Goal: Transaction & Acquisition: Purchase product/service

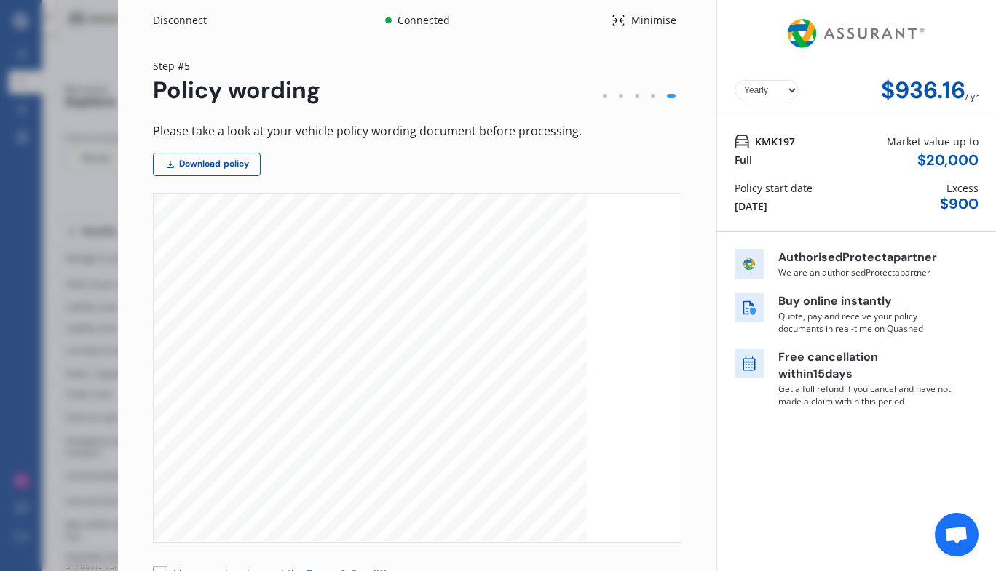
scroll to position [124, 0]
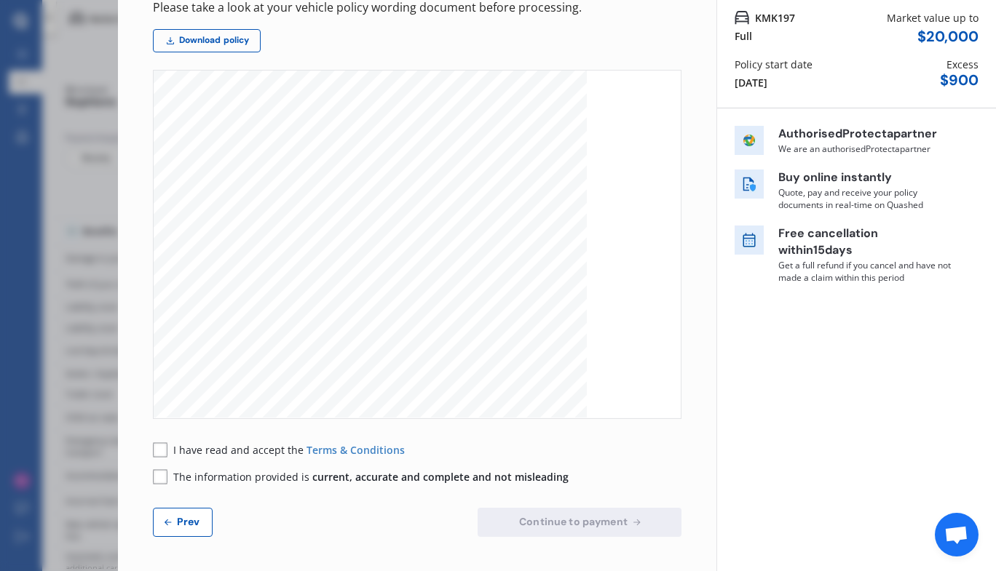
click at [162, 448] on rect at bounding box center [160, 450] width 15 height 15
click at [176, 477] on span "The information provided is current, accurate and complete and not misleading" at bounding box center [370, 477] width 395 height 14
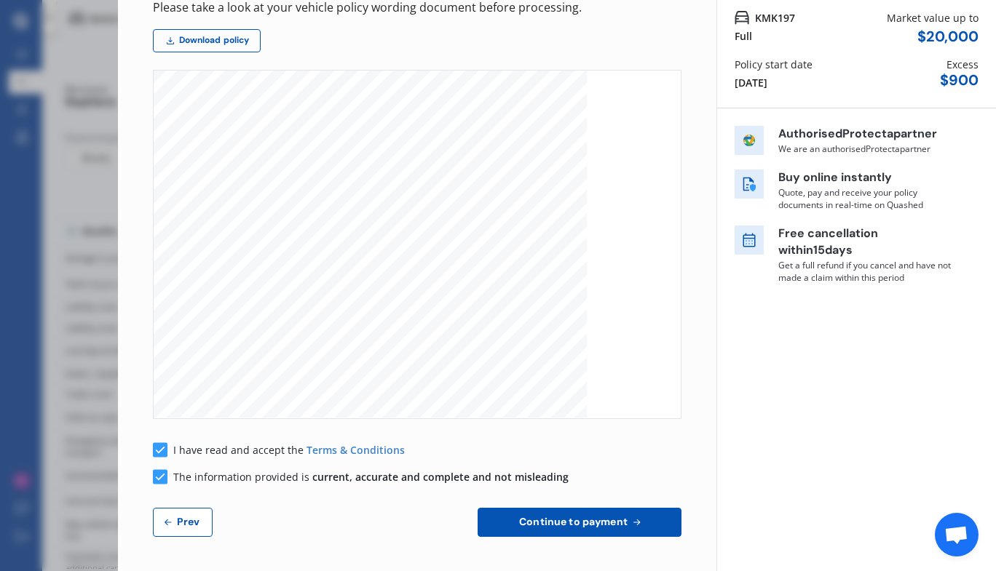
click at [590, 520] on span "Continue to payment" at bounding box center [573, 522] width 114 height 12
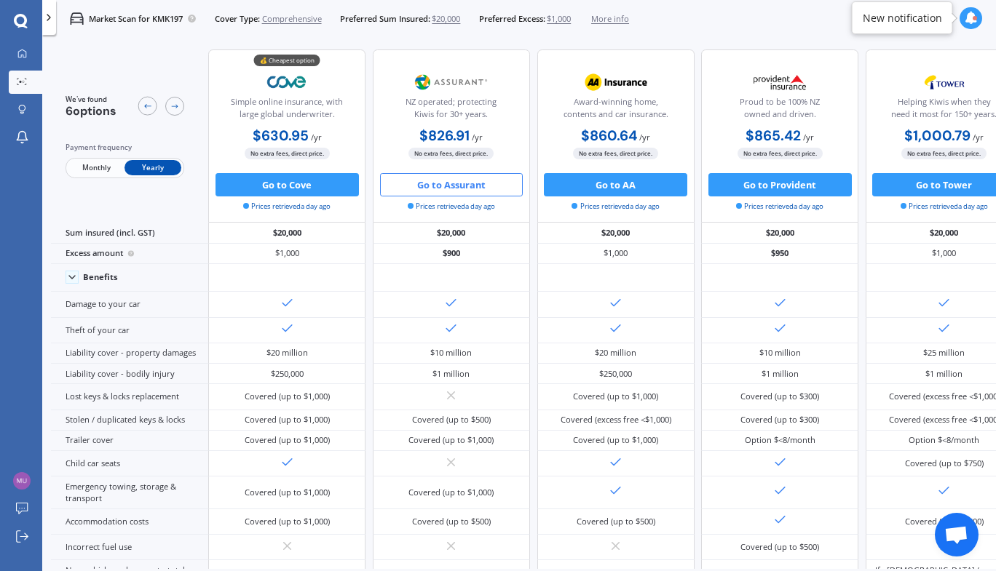
scroll to position [631, 0]
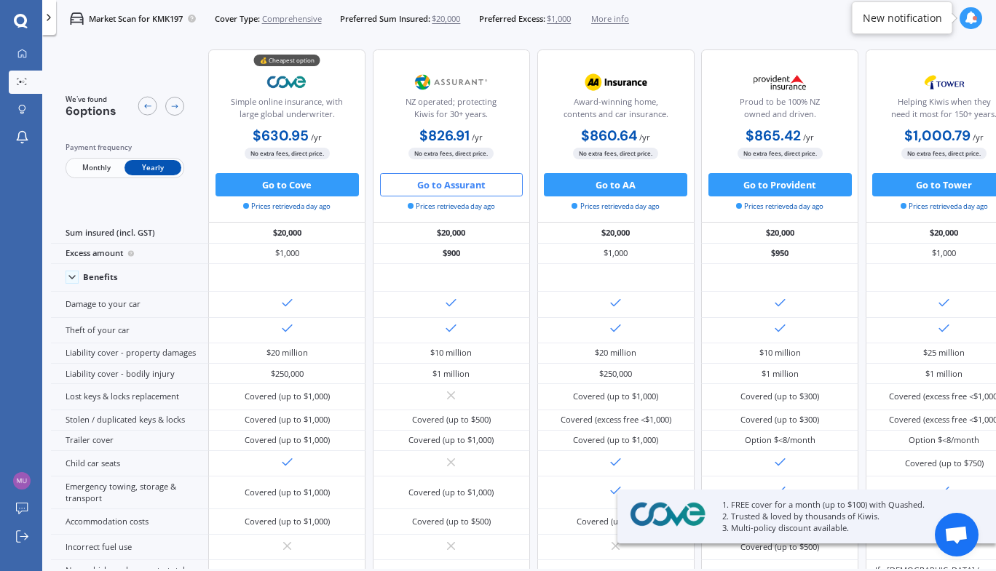
scroll to position [631, 0]
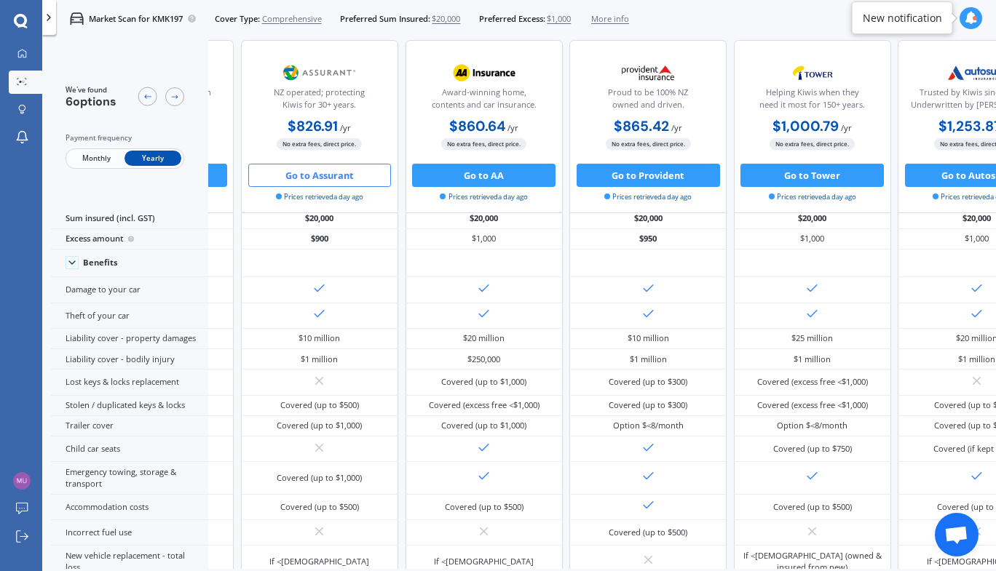
scroll to position [0, 164]
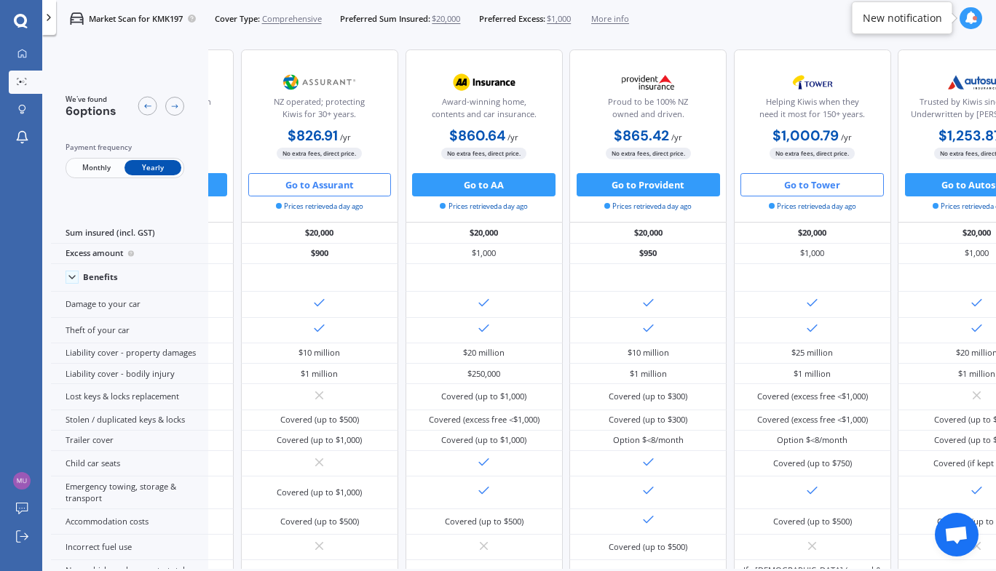
click at [813, 194] on button "Go to Tower" at bounding box center [811, 184] width 143 height 23
